Goal: Information Seeking & Learning: Learn about a topic

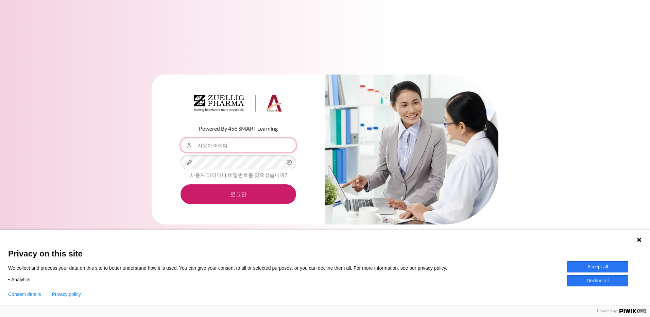
click at [223, 148] on input "사용자 아이디" at bounding box center [238, 145] width 116 height 14
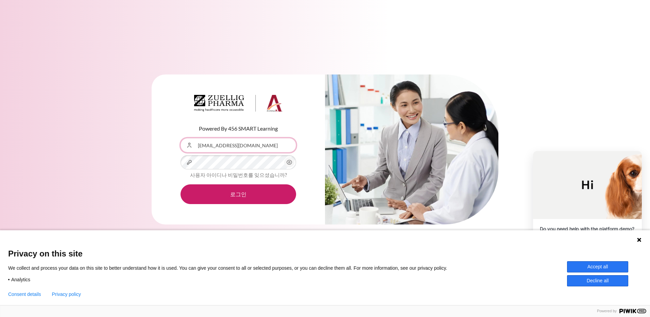
type input "[EMAIL_ADDRESS][DOMAIN_NAME]"
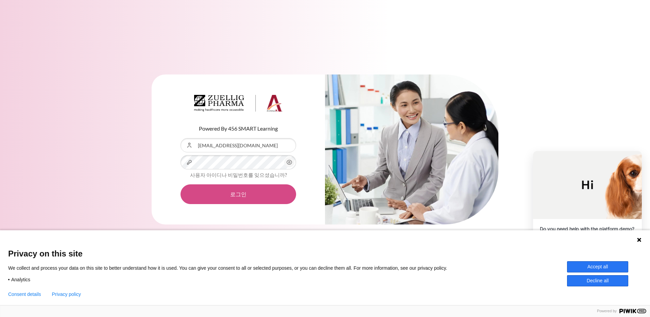
click at [240, 195] on button "로그인" at bounding box center [238, 194] width 116 height 20
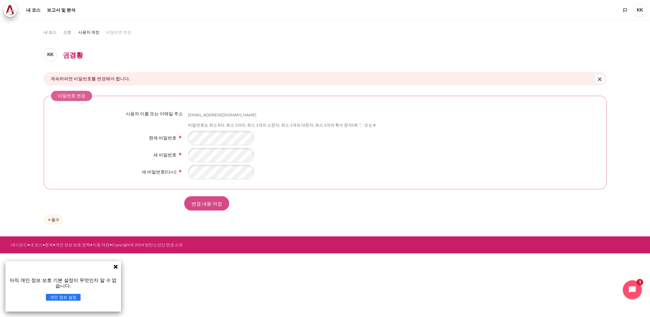
click at [204, 203] on input "변경 내용 저장" at bounding box center [206, 203] width 45 height 14
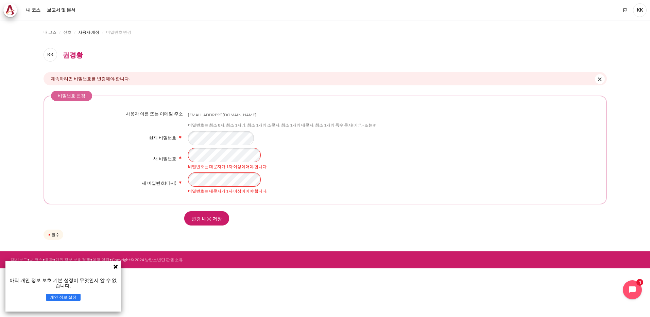
click at [183, 158] on div "새 비밀번호 비밀번호는 대문자가 1자 이상이어야 합니다." at bounding box center [325, 159] width 548 height 22
click at [205, 219] on input "변경 내용 저장" at bounding box center [206, 218] width 45 height 14
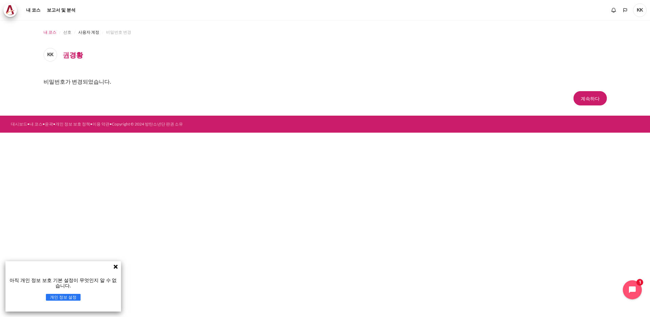
click at [48, 31] on span "내 코스" at bounding box center [49, 32] width 13 height 6
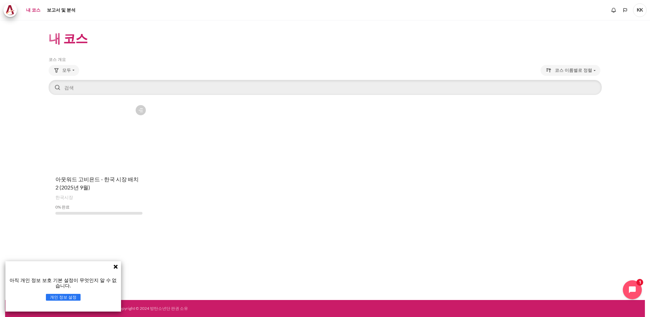
click at [114, 267] on icon at bounding box center [115, 266] width 5 height 5
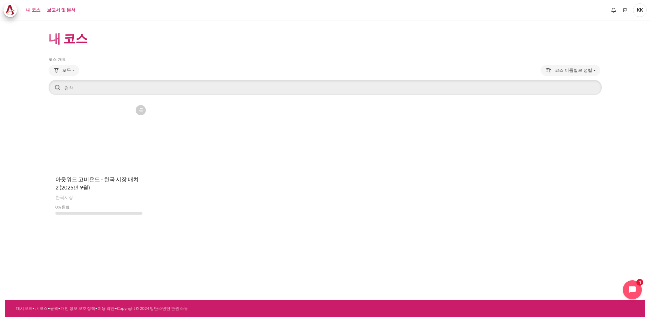
click at [63, 8] on link "보고서 및 분석" at bounding box center [61, 10] width 33 height 14
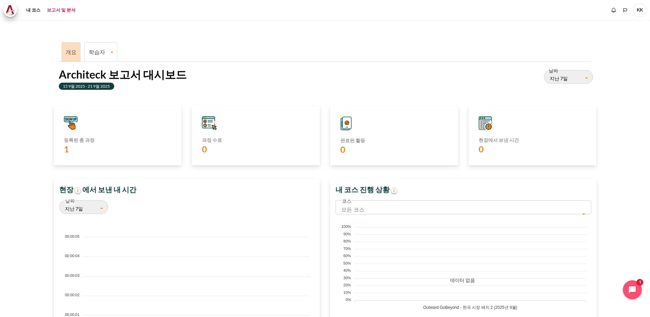
click at [98, 49] on link "학습자" at bounding box center [101, 52] width 32 height 6
click at [99, 67] on link "Learner Course Progress" at bounding box center [101, 75] width 29 height 23
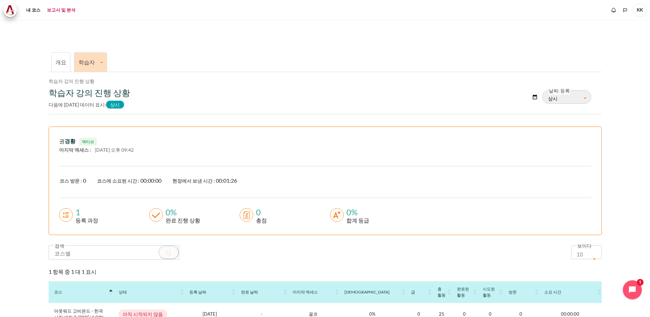
click at [59, 64] on link "개요" at bounding box center [60, 62] width 11 height 6
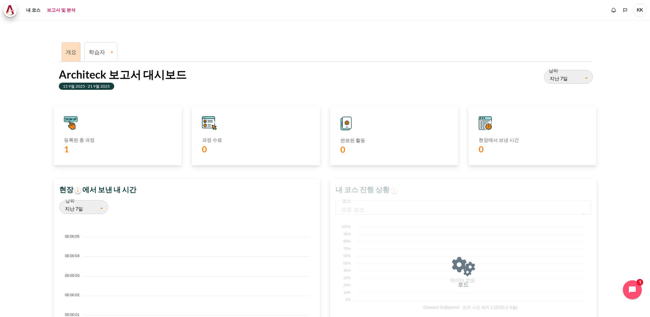
scroll to position [136, 259]
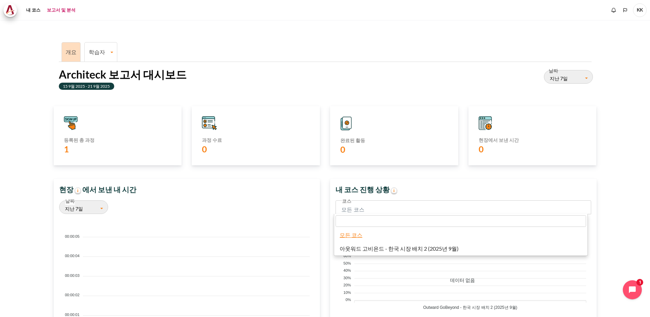
click at [366, 204] on span "모든 코스" at bounding box center [463, 207] width 256 height 14
select select "832"
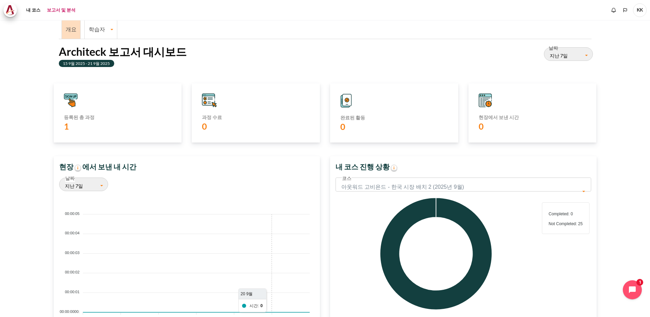
scroll to position [0, 0]
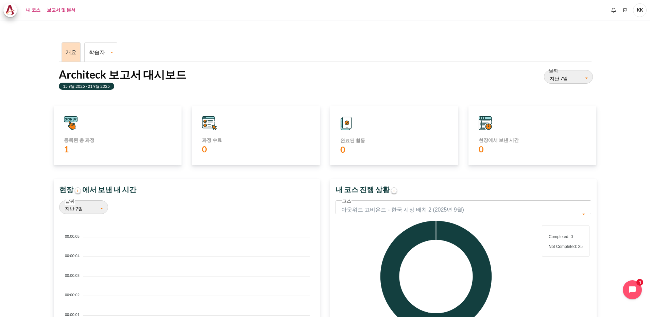
click at [30, 10] on link "내 코스" at bounding box center [33, 10] width 19 height 14
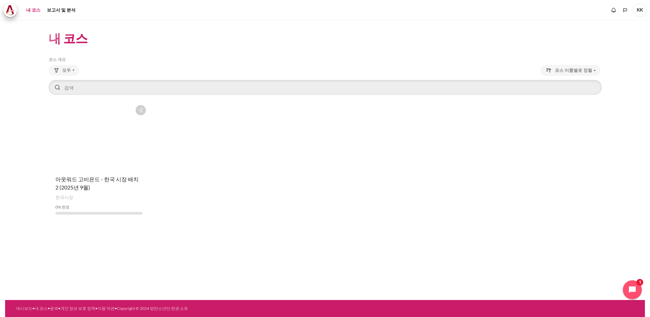
click at [95, 142] on figure "콘텐츠" at bounding box center [99, 136] width 101 height 68
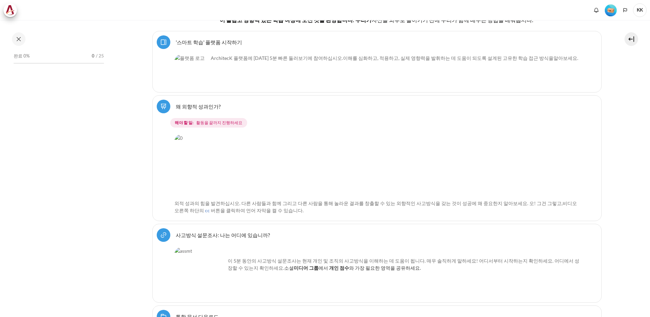
scroll to position [102, 0]
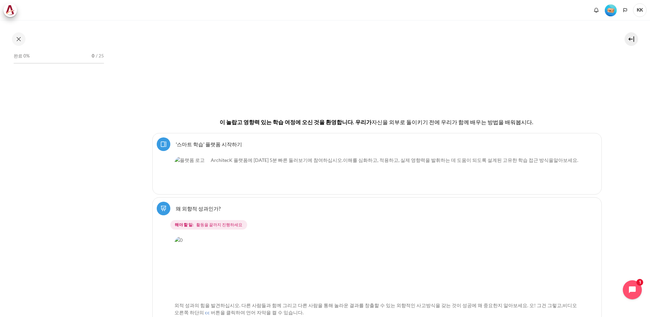
click at [215, 145] on link "'스마트 학습' 플랫폼 시작하기 Page" at bounding box center [209, 144] width 66 height 6
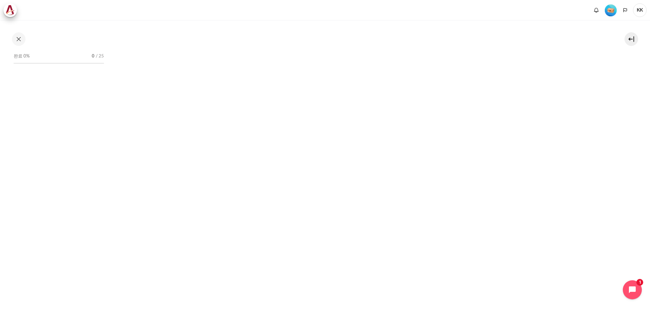
scroll to position [204, 0]
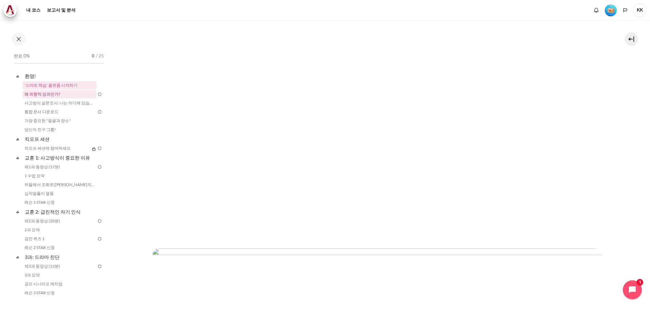
click at [37, 93] on link "왜 외향적 성과인가?" at bounding box center [59, 94] width 74 height 8
click at [48, 103] on link "사고방식 설문조사: 나는 어디에 있습니까?" at bounding box center [59, 103] width 74 height 8
